Goal: Task Accomplishment & Management: Complete application form

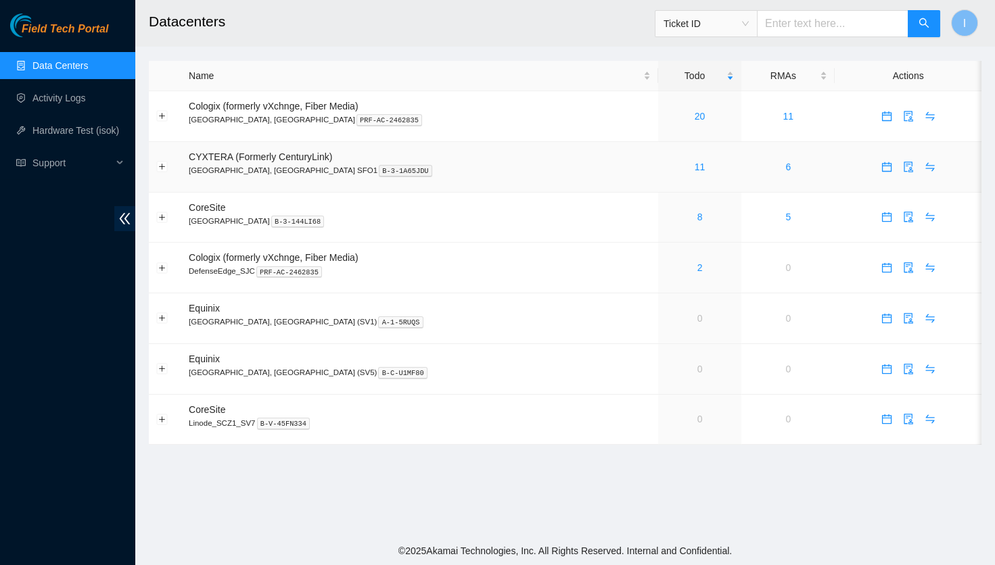
click at [665, 161] on div "11" at bounding box center [699, 167] width 69 height 15
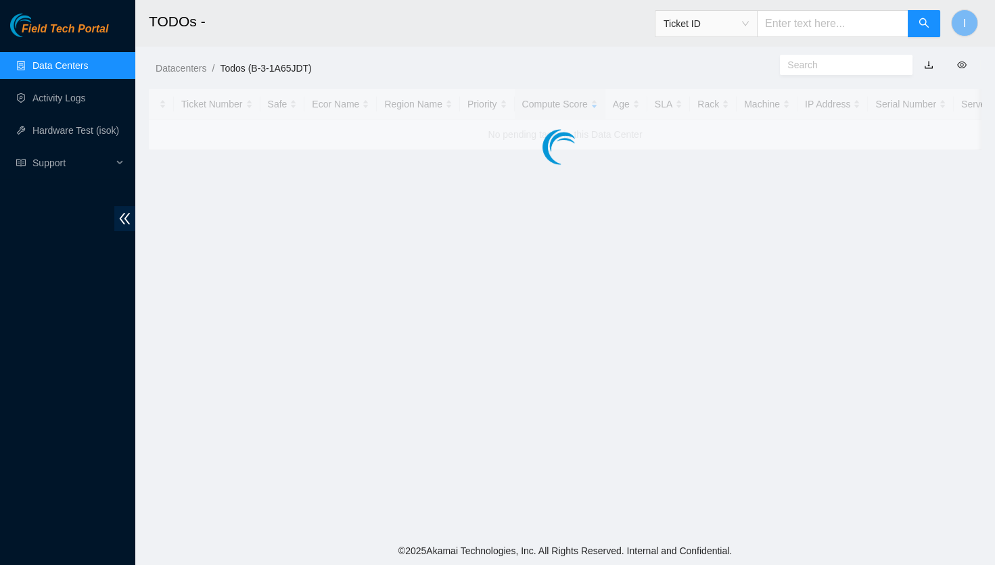
click at [638, 165] on main "TODOs - Ticket ID I Datacenters / Todos (B-3-1A65JDT) / Ticket Number Safe Ecor…" at bounding box center [564, 268] width 859 height 537
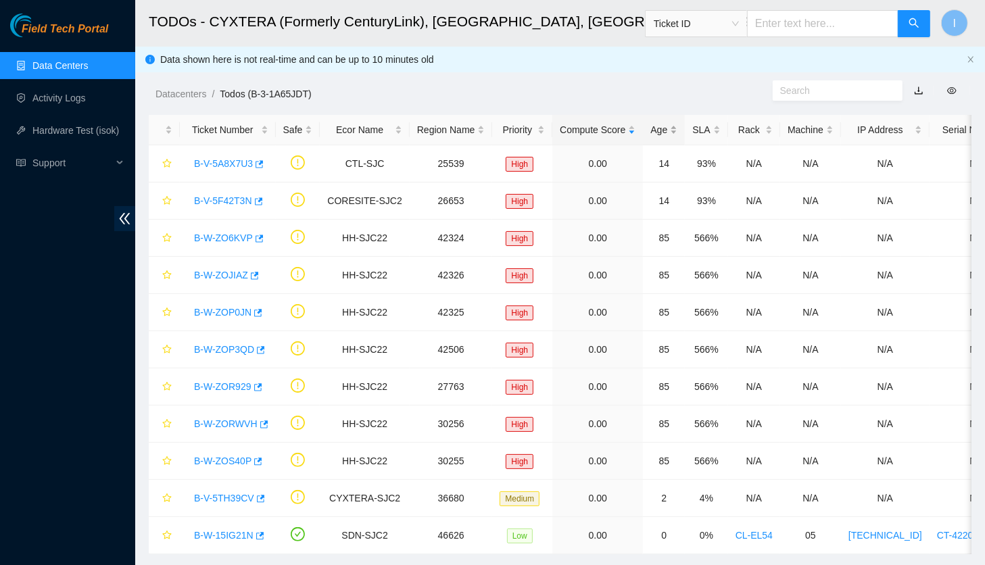
click at [650, 135] on div "Age" at bounding box center [663, 129] width 27 height 15
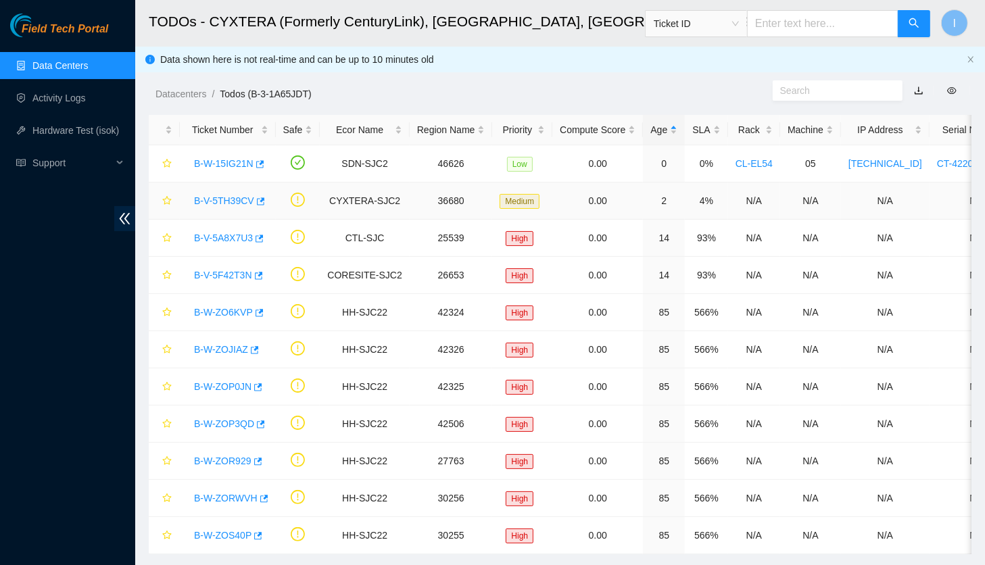
click at [643, 205] on td "2" at bounding box center [664, 201] width 42 height 37
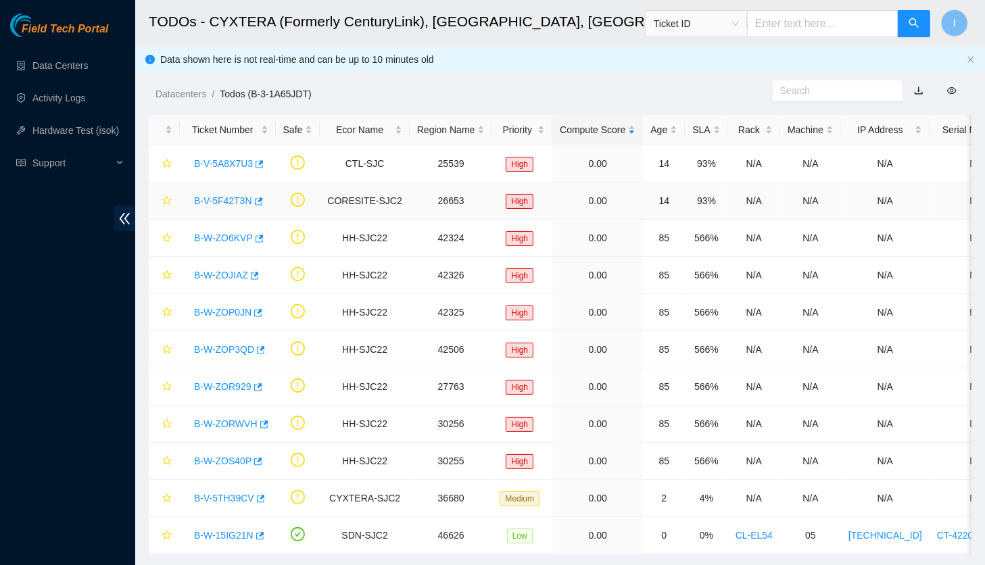
click at [276, 199] on td at bounding box center [298, 201] width 45 height 37
click at [257, 200] on icon "button" at bounding box center [259, 200] width 8 height 7
click at [74, 62] on link "Data Centers" at bounding box center [59, 65] width 55 height 11
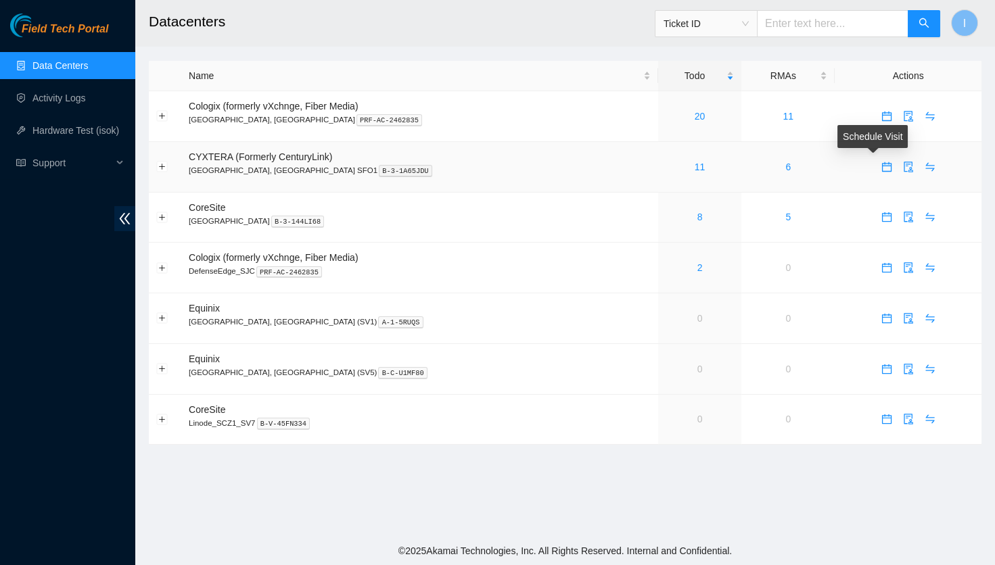
click at [881, 171] on icon "calendar" at bounding box center [885, 166] width 9 height 9
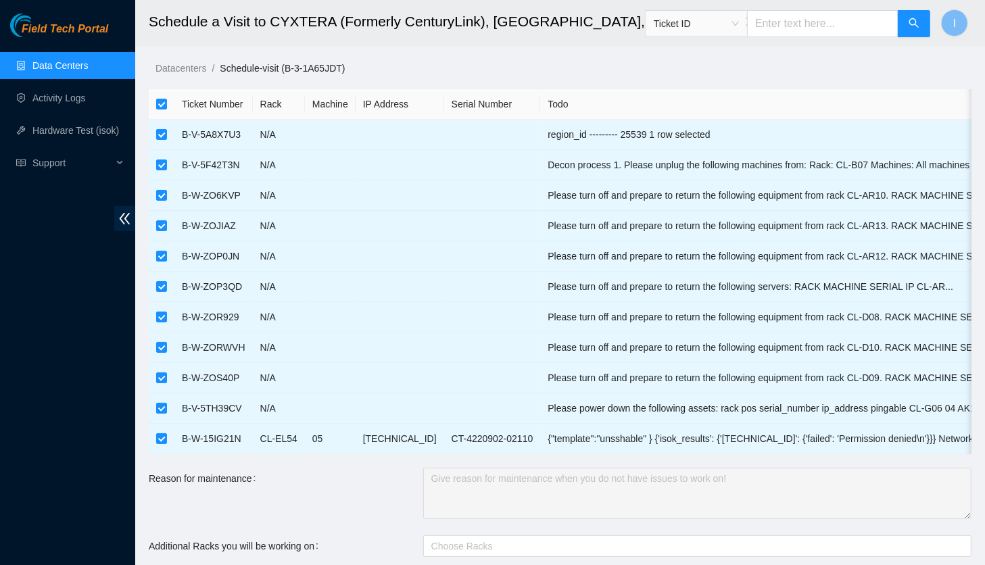
click at [168, 105] on th at bounding box center [162, 104] width 26 height 30
click at [160, 103] on input "checkbox" at bounding box center [161, 104] width 11 height 11
checkbox input "false"
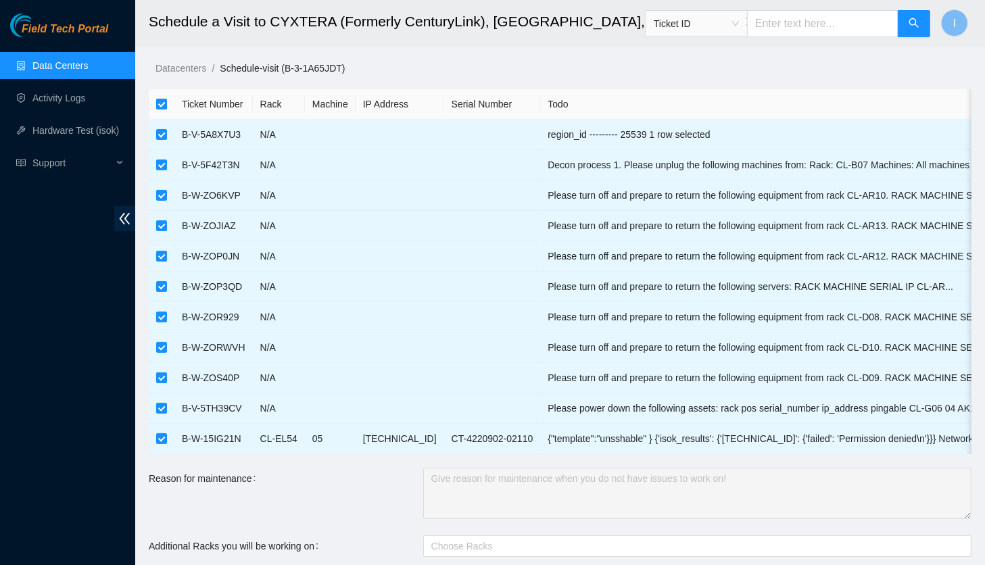
checkbox input "false"
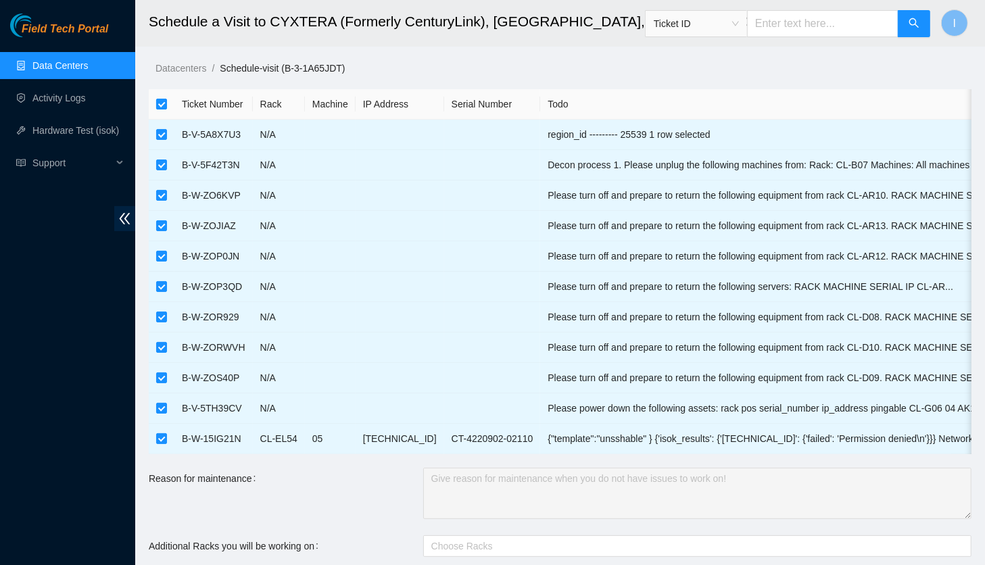
checkbox input "false"
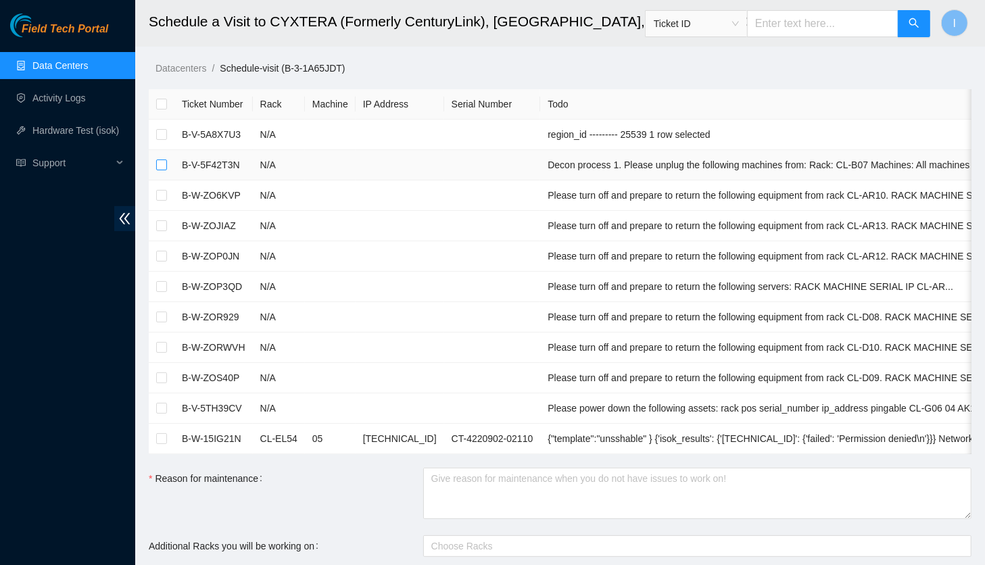
click at [165, 169] on input "checkbox" at bounding box center [161, 165] width 11 height 11
checkbox input "true"
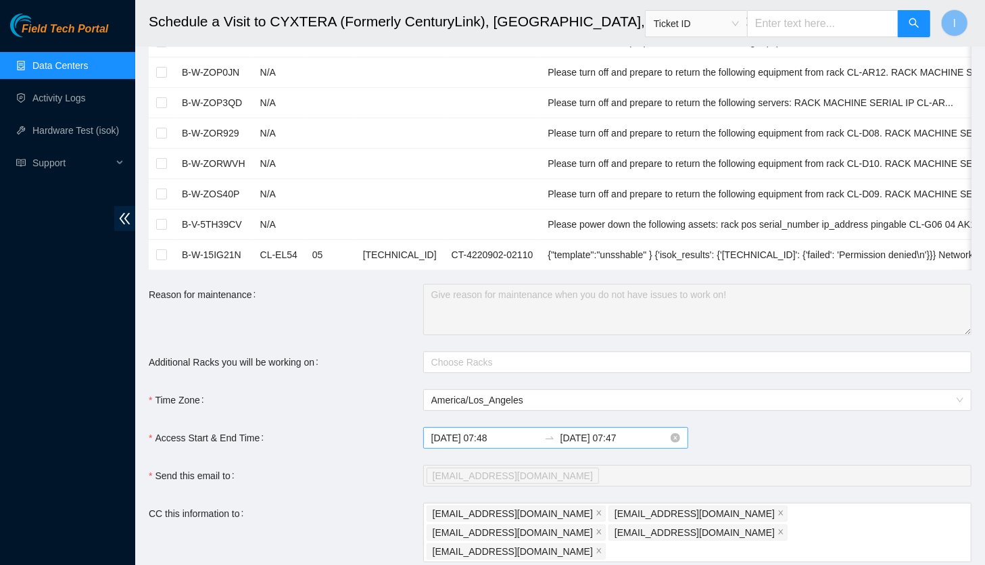
scroll to position [307, 0]
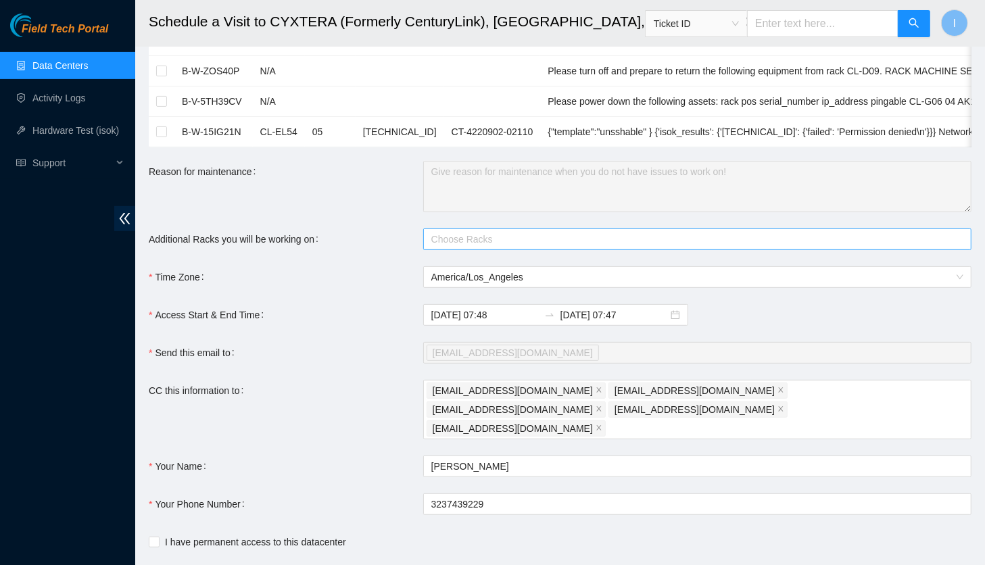
click at [481, 247] on div at bounding box center [691, 239] width 528 height 16
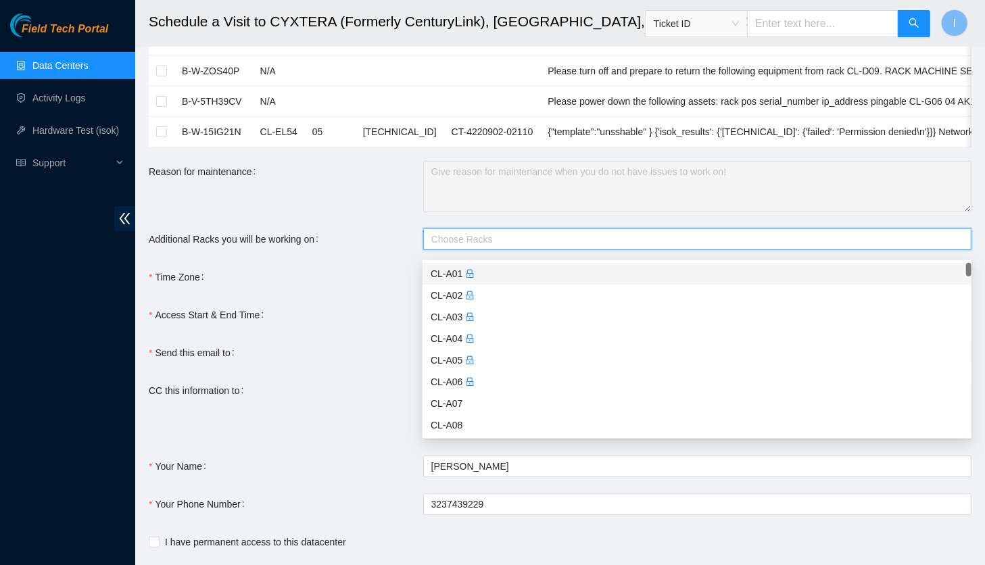
paste input "CL-B07"
type input "CL-B07"
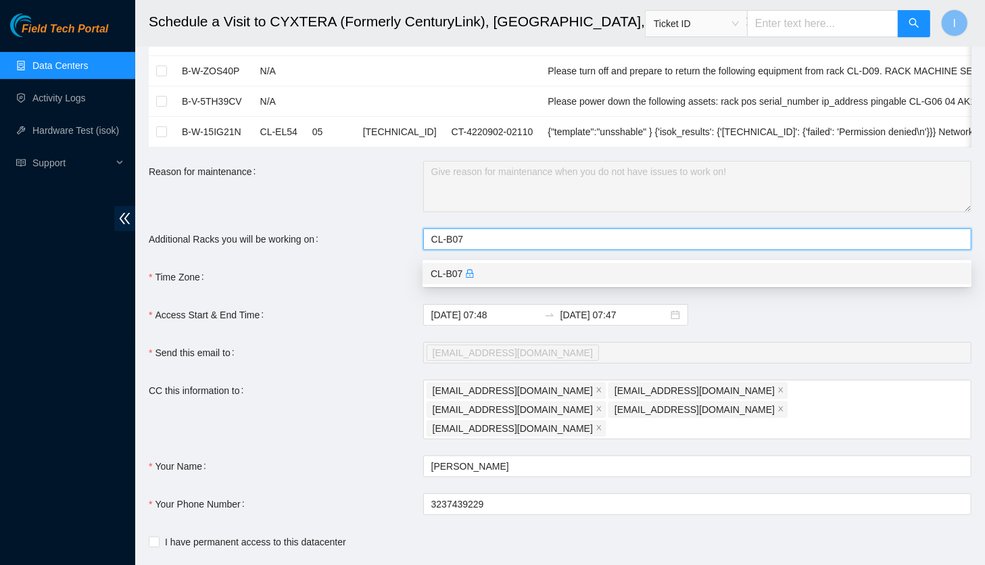
click at [492, 270] on div "CL-B07" at bounding box center [697, 273] width 533 height 15
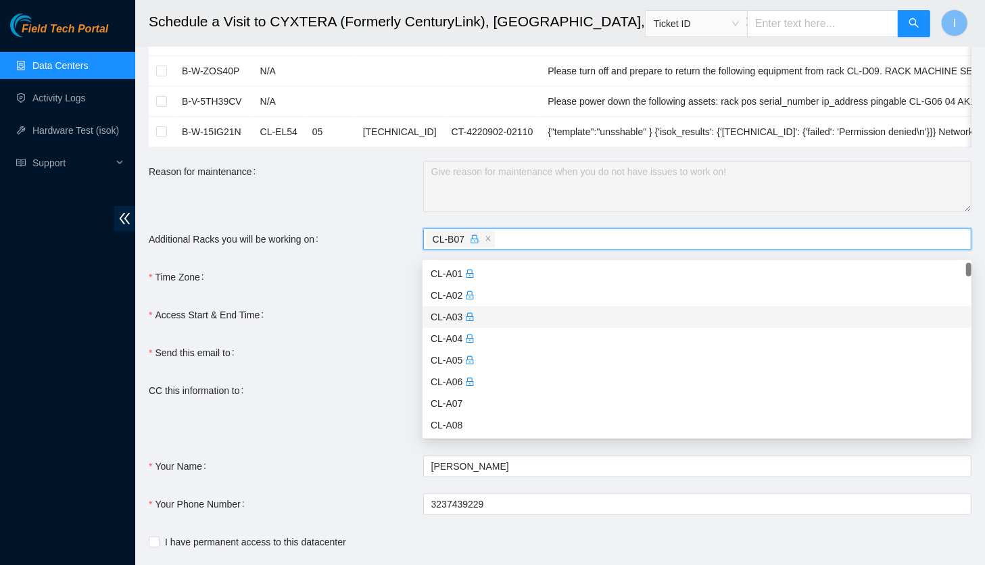
click at [365, 304] on form "Ticket Number Rack Machine IP Address Serial Number Todo B-V-5A8X7U3 N/A region…" at bounding box center [560, 186] width 823 height 809
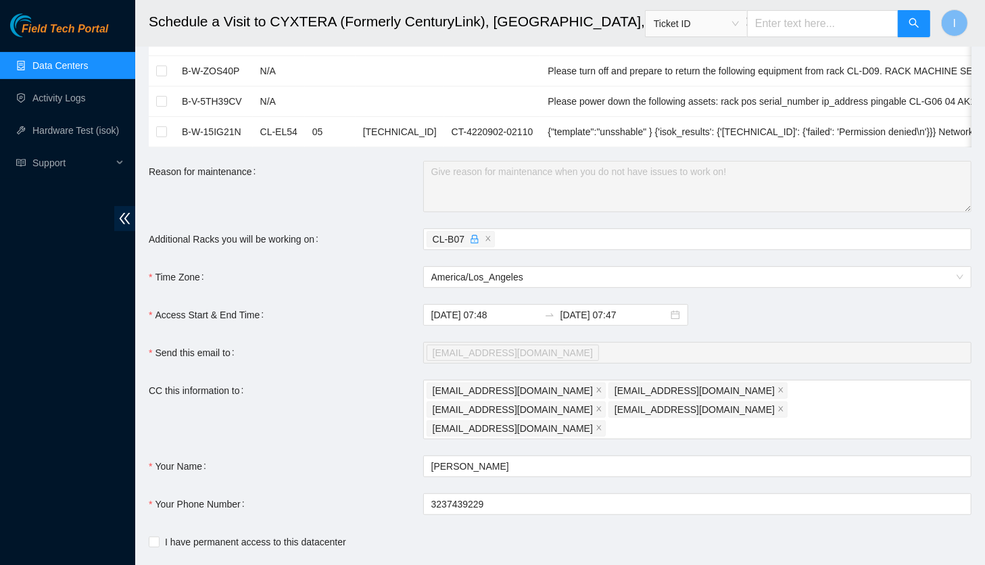
scroll to position [366, 0]
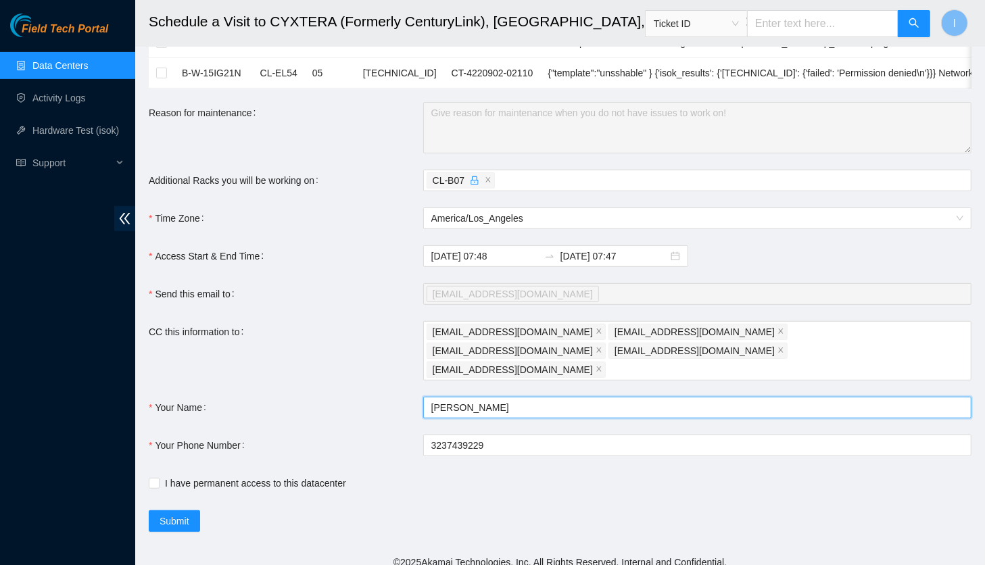
click at [504, 398] on input "Ilya Poznyak" at bounding box center [697, 408] width 548 height 22
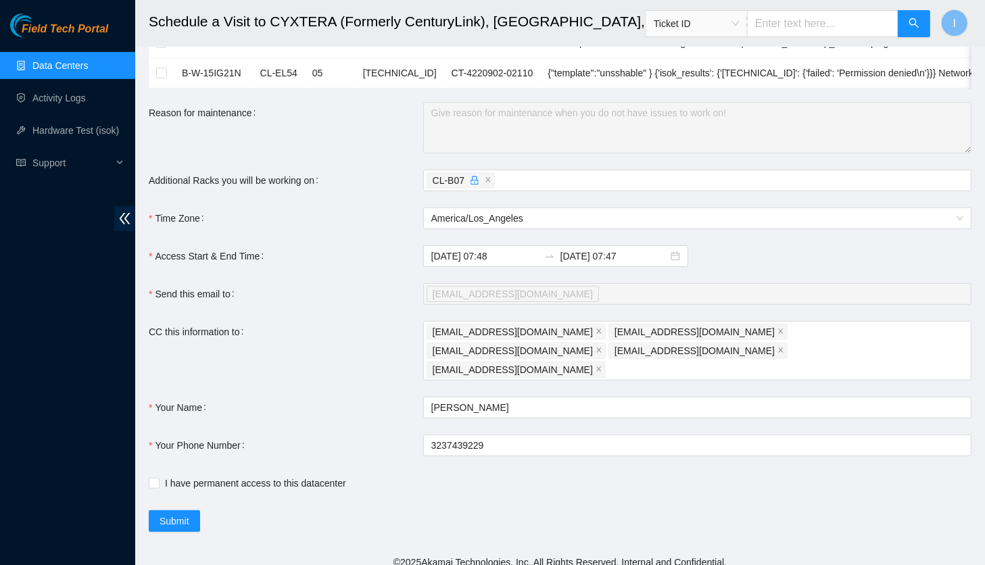
click at [515, 448] on form "Ticket Number Rack Machine IP Address Serial Number Todo B-V-5A8X7U3 N/A region…" at bounding box center [560, 127] width 823 height 809
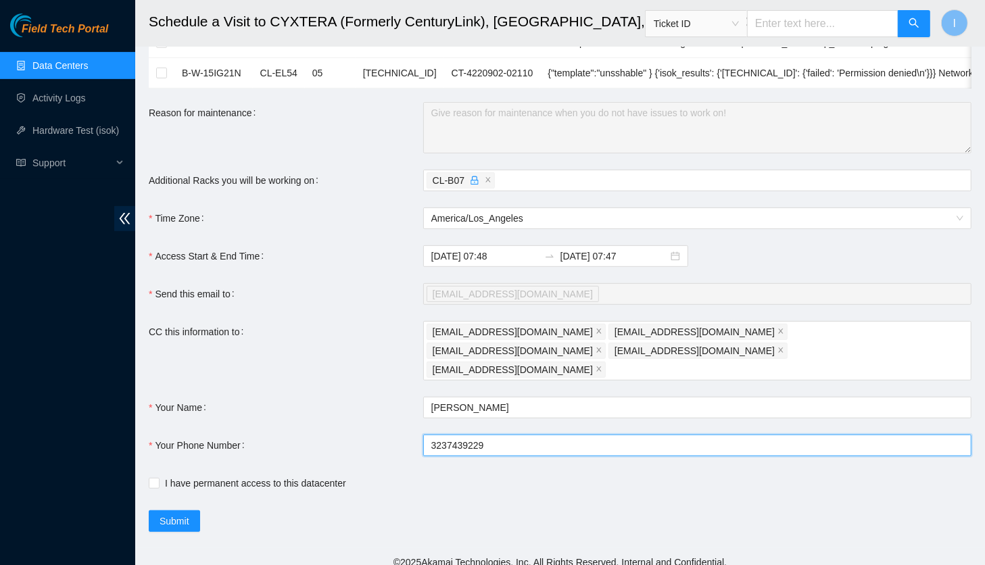
click at [514, 444] on input "3237439229" at bounding box center [697, 446] width 548 height 22
type input "+13237439229"
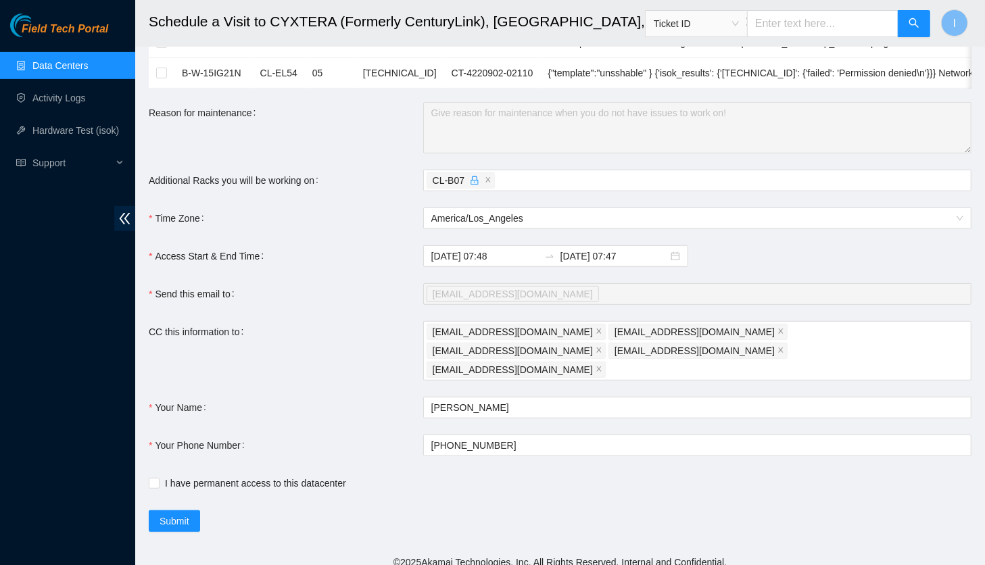
click at [288, 482] on div "I have permanent access to this datacenter" at bounding box center [423, 484] width 548 height 22
click at [285, 476] on span "I have permanent access to this datacenter" at bounding box center [256, 483] width 192 height 15
click at [158, 478] on input "I have permanent access to this datacenter" at bounding box center [153, 482] width 9 height 9
checkbox input "true"
click at [189, 514] on span "Submit" at bounding box center [175, 521] width 30 height 15
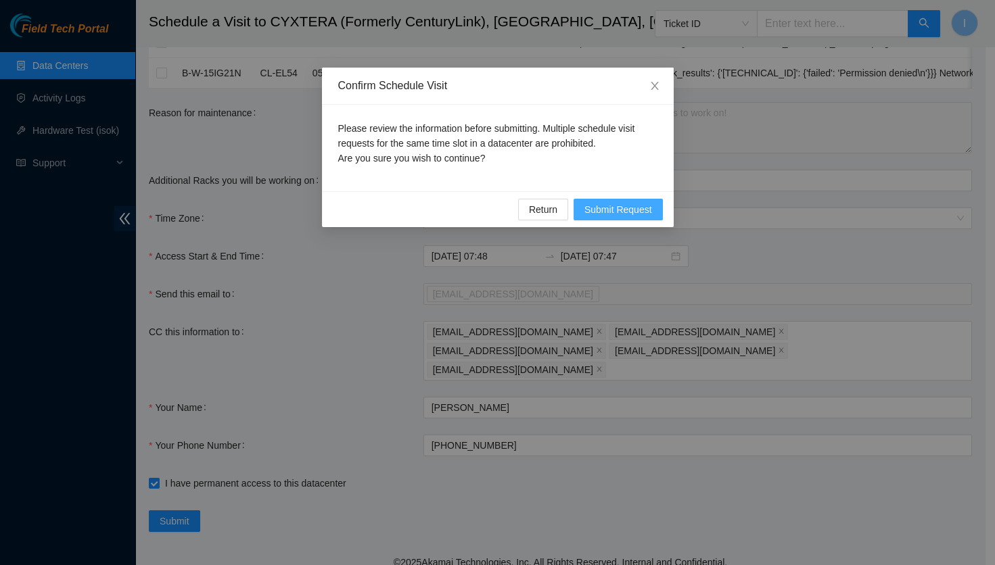
click at [601, 212] on span "Submit Request" at bounding box center [618, 209] width 68 height 15
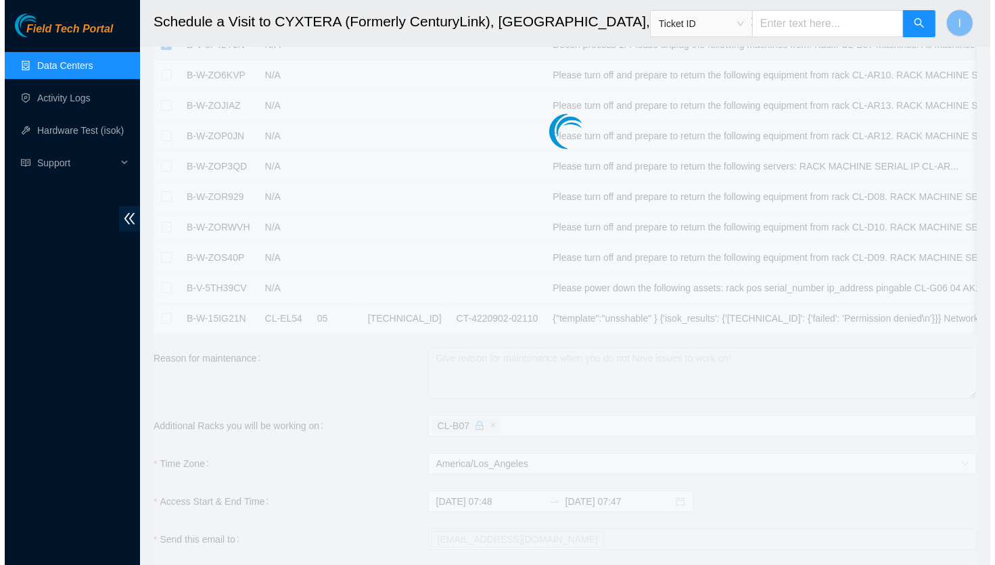
scroll to position [0, 0]
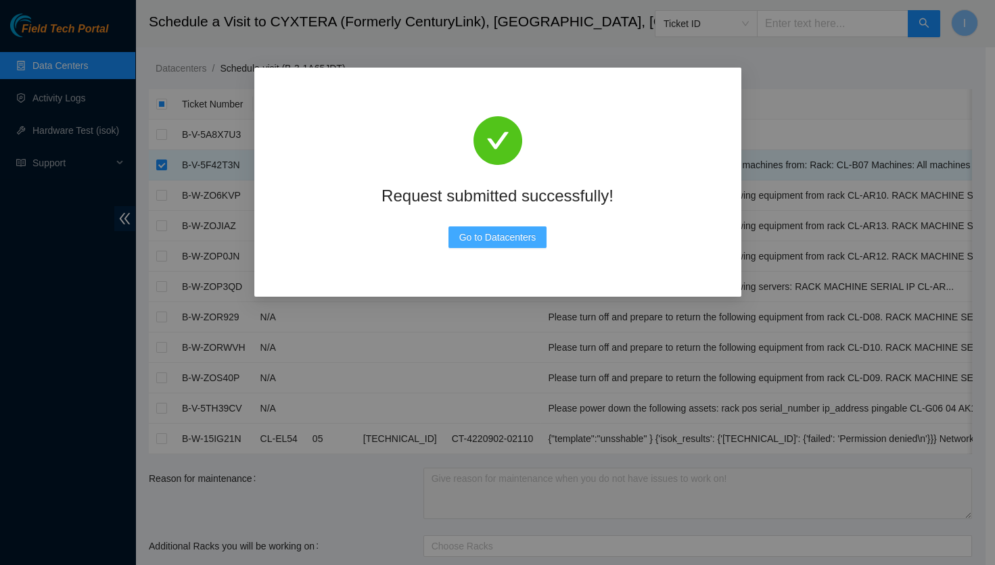
click at [476, 235] on span "Go to Datacenters" at bounding box center [497, 237] width 77 height 15
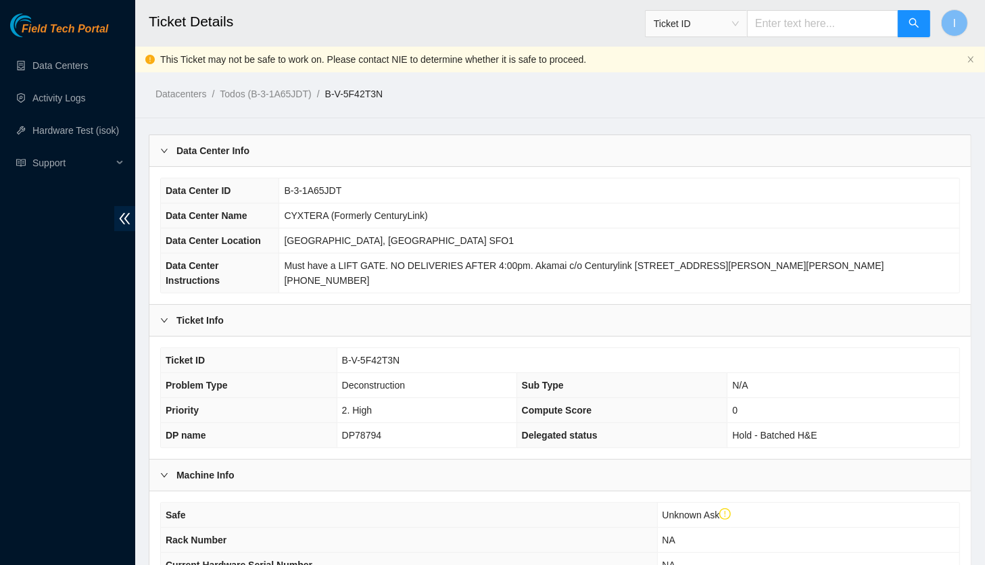
click at [305, 159] on div "Data Center Info" at bounding box center [559, 150] width 821 height 31
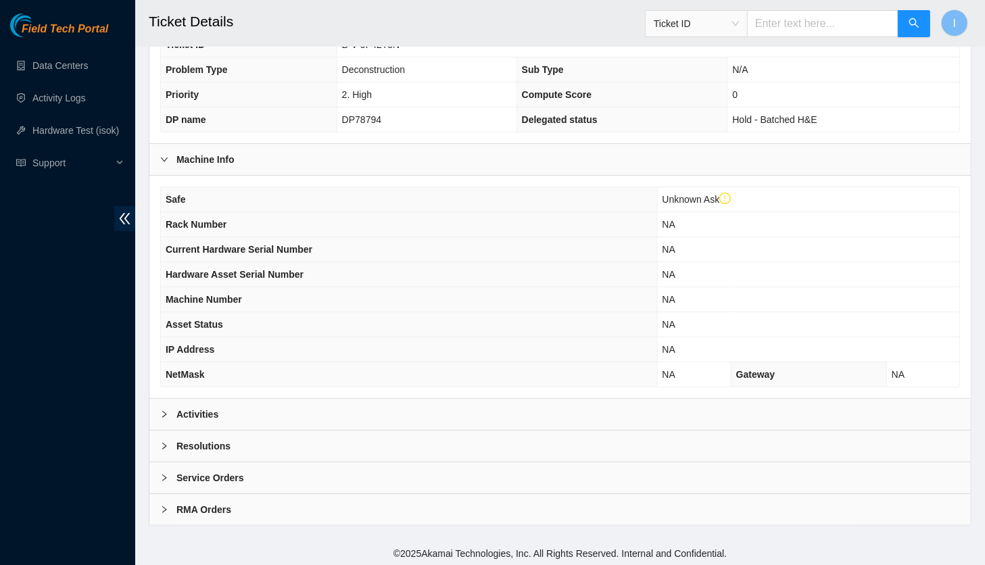
click at [233, 400] on div "Activities" at bounding box center [559, 414] width 821 height 31
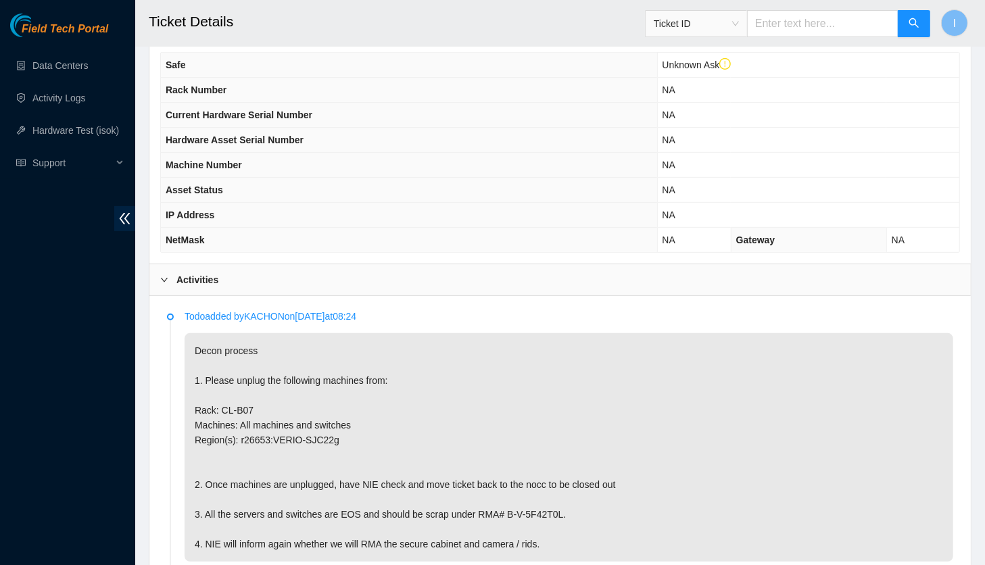
scroll to position [374, 0]
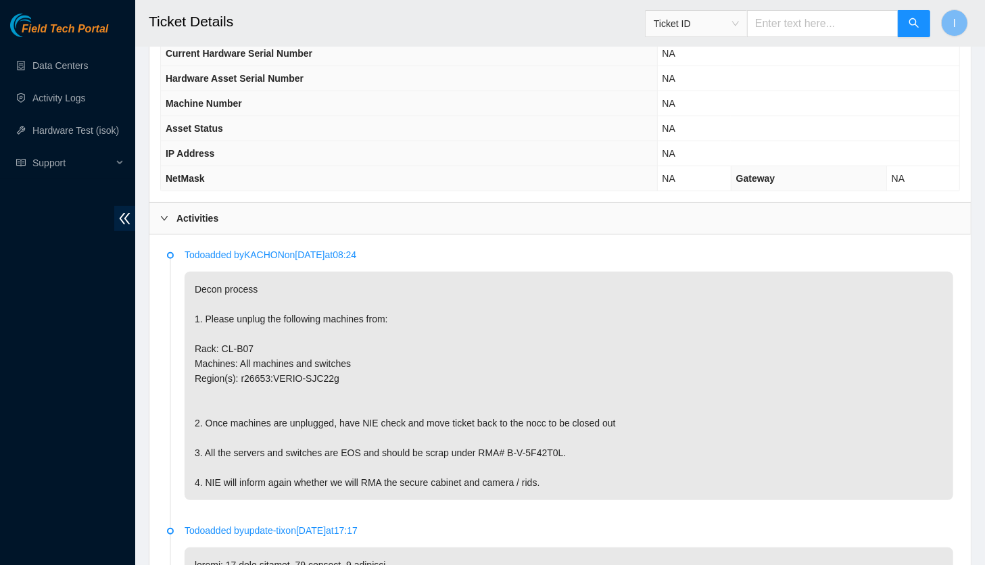
click at [228, 344] on p "Decon process 1. Please unplug the following machines from: Rack: CL-B07 Machin…" at bounding box center [569, 386] width 769 height 229
click at [246, 344] on p "Decon process 1. Please unplug the following machines from: Rack: CL-B07 Machin…" at bounding box center [569, 386] width 769 height 229
drag, startPoint x: 246, startPoint y: 344, endPoint x: 226, endPoint y: 346, distance: 20.4
click at [226, 346] on p "Decon process 1. Please unplug the following machines from: Rack: CL-B07 Machin…" at bounding box center [569, 386] width 769 height 229
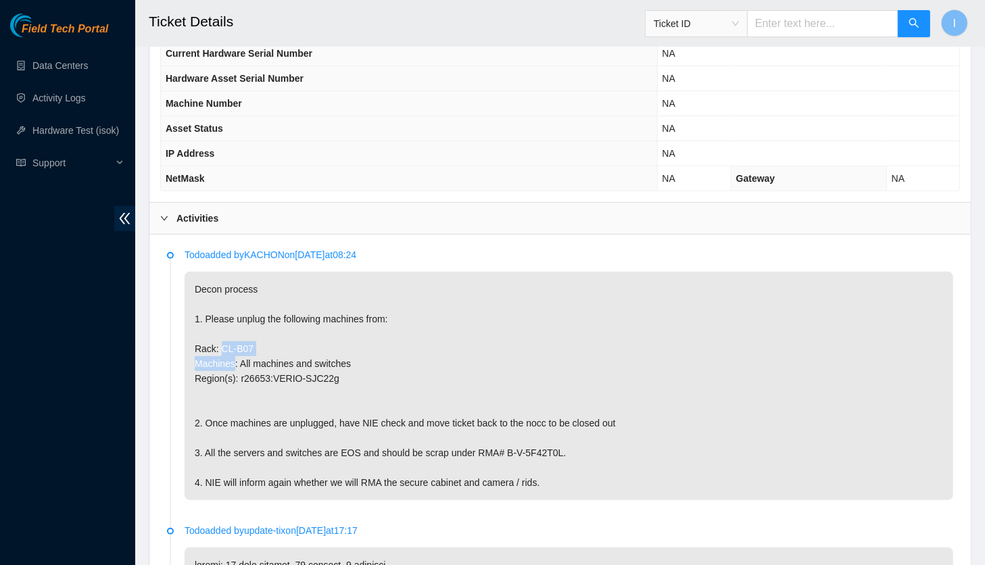
click at [226, 346] on p "Decon process 1. Please unplug the following machines from: Rack: CL-B07 Machin…" at bounding box center [569, 386] width 769 height 229
click at [239, 342] on p "Decon process 1. Please unplug the following machines from: Rack: CL-B07 Machin…" at bounding box center [569, 386] width 769 height 229
click at [239, 345] on p "Decon process 1. Please unplug the following machines from: Rack: CL-B07 Machin…" at bounding box center [569, 386] width 769 height 229
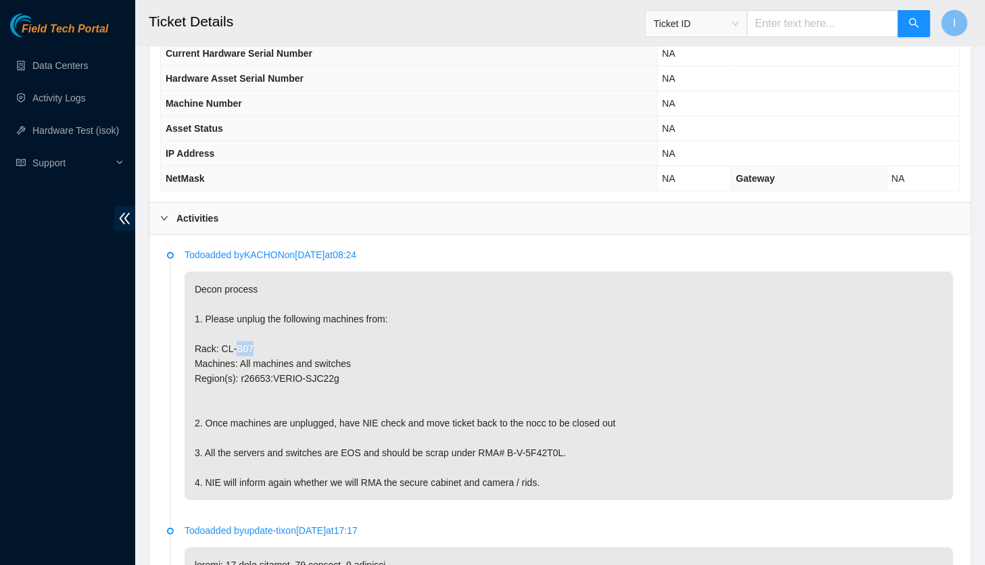
click at [239, 345] on p "Decon process 1. Please unplug the following machines from: Rack: CL-B07 Machin…" at bounding box center [569, 386] width 769 height 229
click at [223, 347] on p "Decon process 1. Please unplug the following machines from: Rack: CL-B07 Machin…" at bounding box center [569, 386] width 769 height 229
drag, startPoint x: 223, startPoint y: 347, endPoint x: 238, endPoint y: 346, distance: 14.9
click at [238, 346] on p "Decon process 1. Please unplug the following machines from: Rack: CL-B07 Machin…" at bounding box center [569, 386] width 769 height 229
copy p "CL-B07"
